Goal: Find specific page/section: Find specific page/section

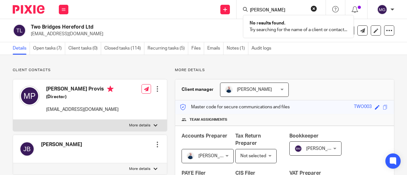
type input "[PERSON_NAME]"
click at [313, 9] on button "reset" at bounding box center [314, 8] width 6 height 6
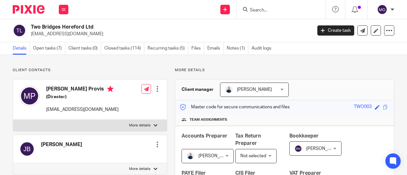
click at [291, 11] on input "Search" at bounding box center [277, 11] width 57 height 6
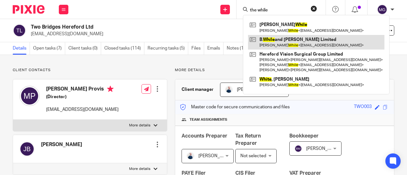
type input "the while"
click at [266, 45] on link at bounding box center [316, 42] width 136 height 15
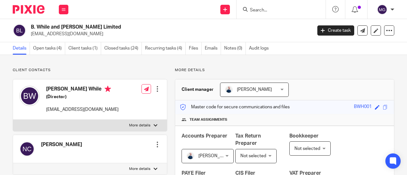
click at [255, 9] on input "Search" at bounding box center [277, 11] width 57 height 6
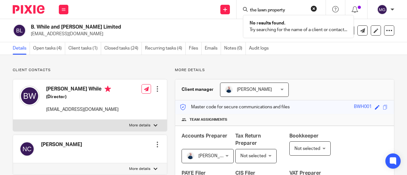
type input "the lawn property"
drag, startPoint x: 316, startPoint y: 9, endPoint x: 306, endPoint y: 9, distance: 9.6
click at [315, 9] on button "reset" at bounding box center [314, 8] width 6 height 6
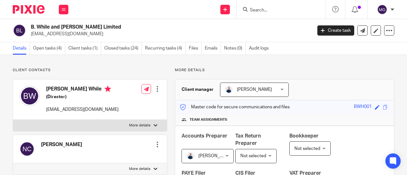
click at [300, 9] on input "Search" at bounding box center [277, 11] width 57 height 6
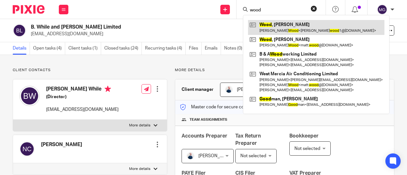
type input "wood"
click at [278, 26] on link at bounding box center [316, 27] width 136 height 15
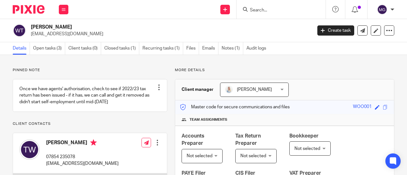
click at [263, 7] on form at bounding box center [283, 9] width 68 height 8
click at [264, 10] on input "Search" at bounding box center [277, 11] width 57 height 6
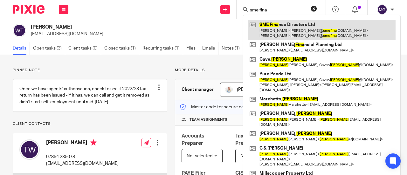
type input "sme fina"
click at [274, 24] on link at bounding box center [322, 30] width 148 height 20
